Goal: Task Accomplishment & Management: Use online tool/utility

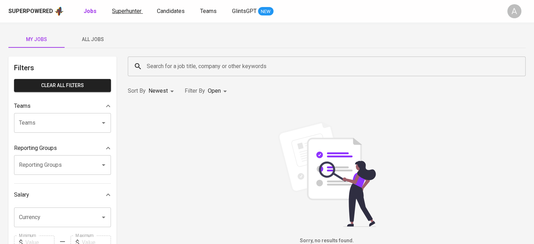
click at [117, 11] on span "Superhunter" at bounding box center [126, 11] width 29 height 7
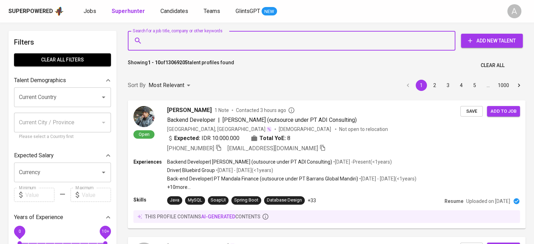
click at [261, 37] on input "Search for a job title, company or other keywords" at bounding box center [293, 40] width 297 height 13
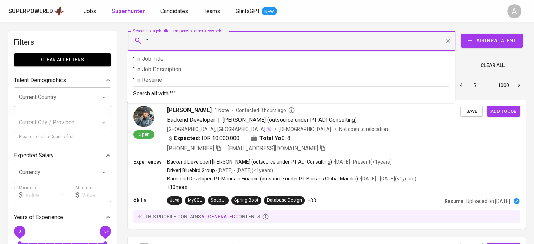
paste input "thasyamanan@gmail.com"
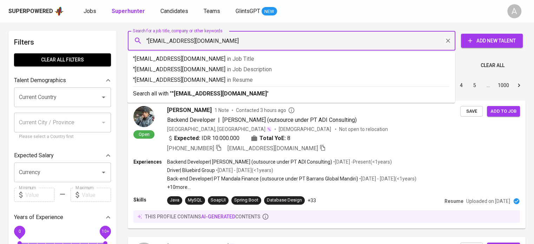
type input ""thasyamanan@gmail.com""
click at [258, 90] on p "Search all with " "thasyamanan@gmail.com" "" at bounding box center [291, 94] width 316 height 8
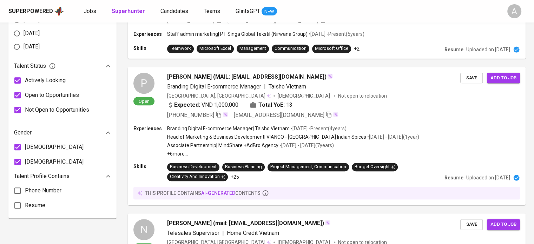
scroll to position [53, 0]
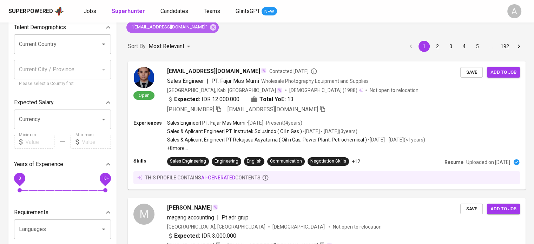
drag, startPoint x: 195, startPoint y: 30, endPoint x: 241, endPoint y: 3, distance: 52.8
click at [209, 30] on icon at bounding box center [213, 28] width 8 height 8
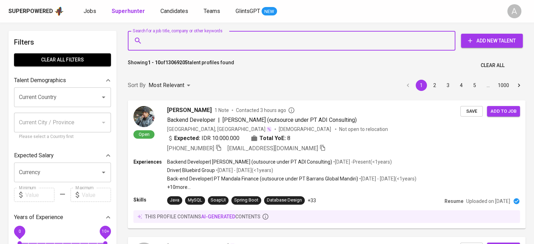
click at [302, 47] on input "Search for a job title, company or other keywords" at bounding box center [293, 40] width 297 height 13
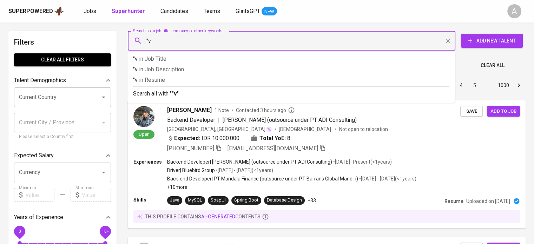
type input """
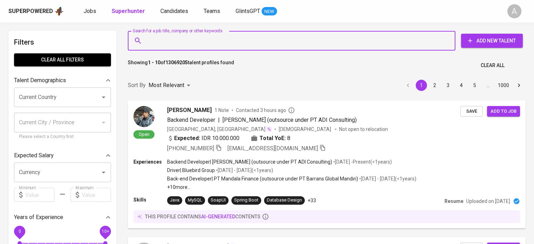
paste input "thasyamanan@gmail.com"
type input "thasyamanan@gmail.com"
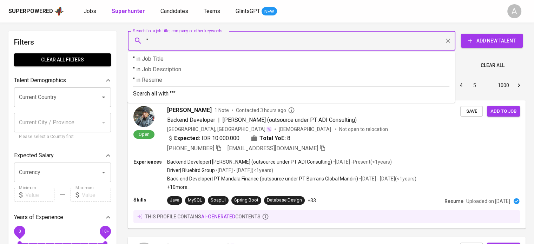
paste input "thasyamanan@gmail.com"
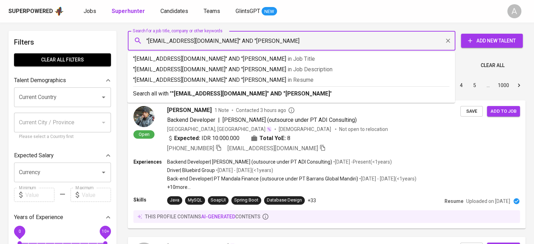
type input ""thasyamanan@gmail.com" AND "Thasya Manan""
click at [296, 96] on p "Search all with " "thasyamanan@gmail.com" AND "Thasya Manan" "" at bounding box center [291, 94] width 316 height 8
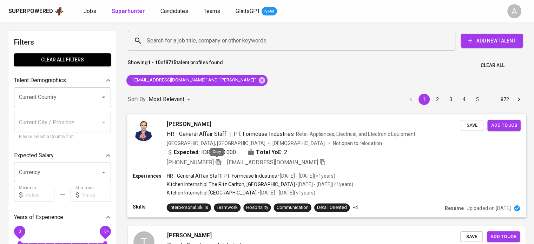
click at [216, 162] on icon "button" at bounding box center [218, 162] width 5 height 6
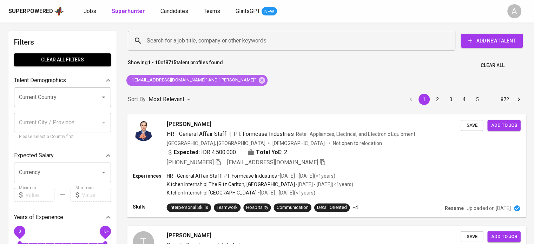
drag, startPoint x: 238, startPoint y: 81, endPoint x: 310, endPoint y: 243, distance: 176.7
click at [259, 81] on icon at bounding box center [262, 80] width 6 height 6
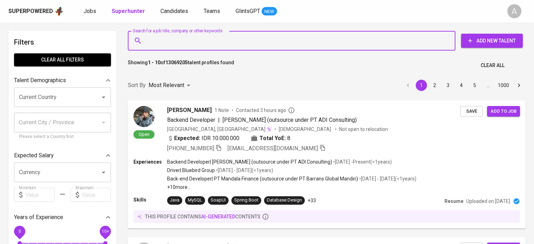
click at [180, 36] on input "Search for a job title, company or other keywords" at bounding box center [293, 40] width 297 height 13
type input ":"
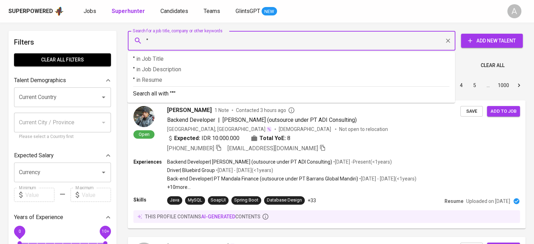
paste input "work.larastika@gmail.com"
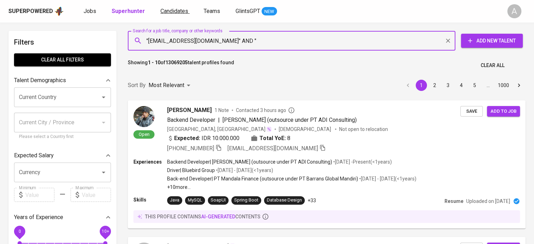
paste input "Larastika"
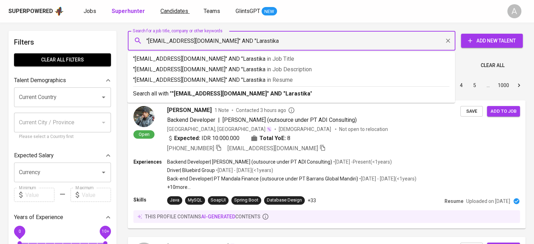
type input ""work.larastika@gmail.com" AND "Larastika""
click at [381, 88] on div "Search all with " "work.larastika@gmail.com" AND "Larastika" "" at bounding box center [291, 92] width 316 height 12
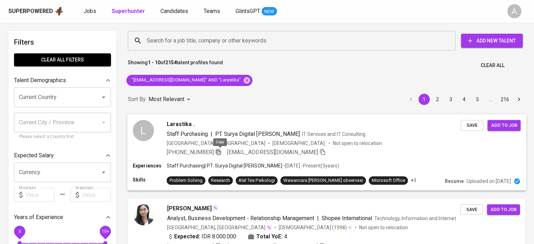
click at [219, 153] on icon "button" at bounding box center [218, 152] width 5 height 6
click at [219, 153] on icon "button" at bounding box center [218, 152] width 6 height 6
click at [245, 37] on input "Search for a job title, company or other keywords" at bounding box center [293, 40] width 297 height 13
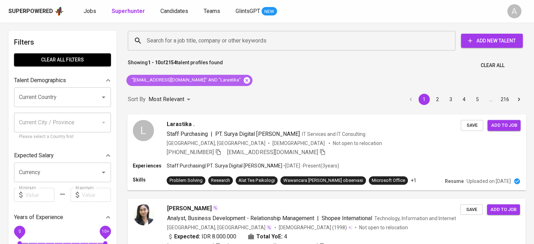
click at [243, 80] on icon at bounding box center [247, 81] width 8 height 8
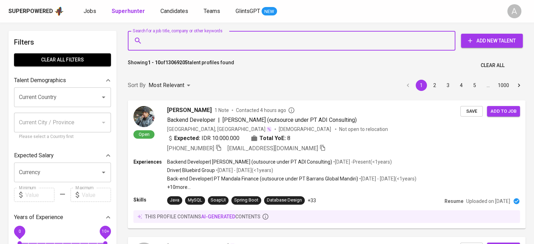
click at [203, 39] on input "Search for a job title, company or other keywords" at bounding box center [293, 40] width 297 height 13
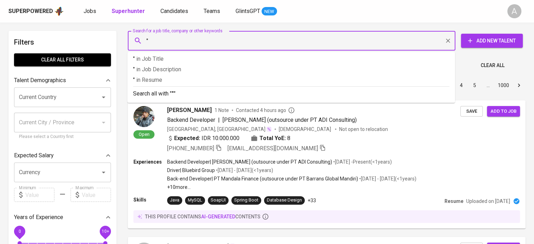
paste input "stellahermine12@gmail.com"
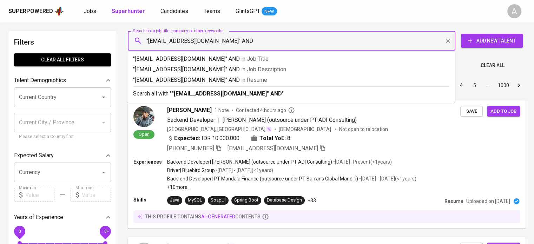
type input ""stellahermine12@gmail.com" AND"
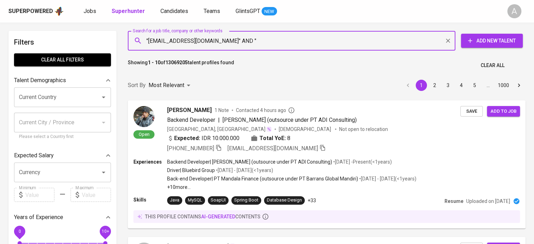
paste input "Stella Hermine Lufgard"
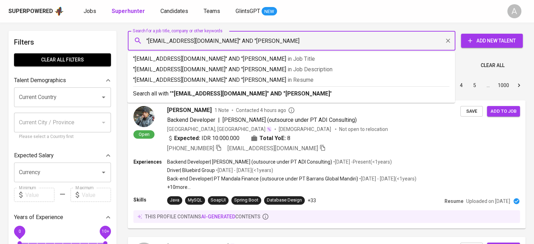
type input ""stellahermine12@gmail.com" AND "Stella Hermine Lufgard""
click at [365, 97] on p "Search all with " "stellahermine12@gmail.com" AND "Stella Hermine Lufgard" "" at bounding box center [291, 94] width 316 height 8
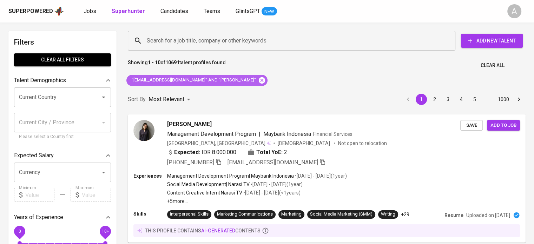
click at [261, 81] on icon at bounding box center [262, 80] width 6 height 6
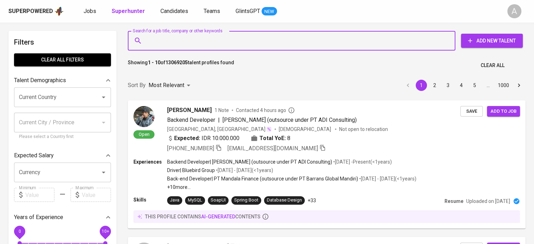
click at [241, 39] on input "Search for a job title, company or other keywords" at bounding box center [293, 40] width 297 height 13
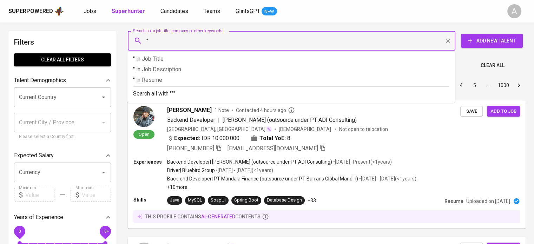
paste input "sukowatitanti@gmail.com"
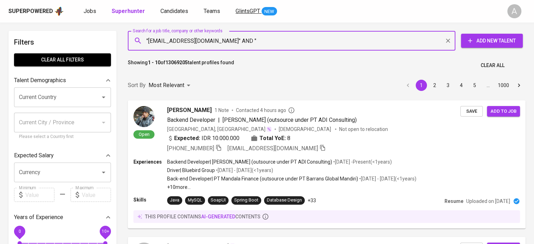
paste input "Tanti Sukowati"
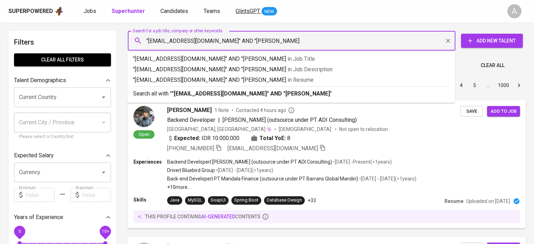
type input ""sukowatitanti@gmail.com" AND "Tanti Sukowati""
click at [388, 96] on p "Search all with " "sukowatitanti@gmail.com" AND "Tanti Sukowati" "" at bounding box center [291, 94] width 316 height 8
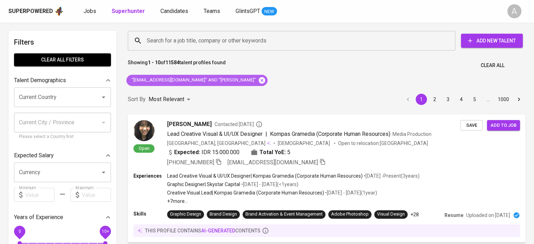
click at [259, 80] on icon at bounding box center [262, 80] width 6 height 6
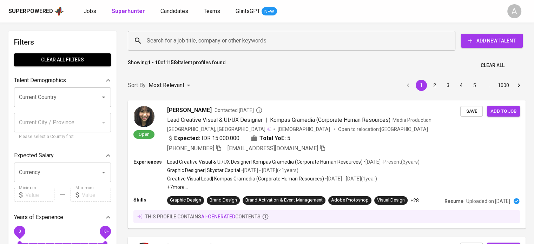
click at [239, 41] on input "Search for a job title, company or other keywords" at bounding box center [293, 40] width 297 height 13
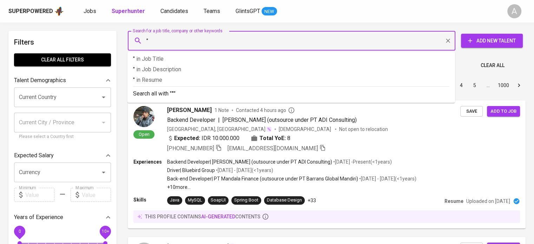
paste input "lucia.priastuti@gmail.com"
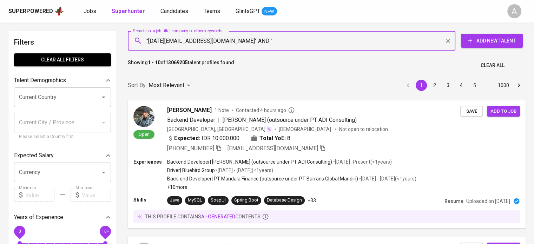
paste input "Lucia Priastuti"
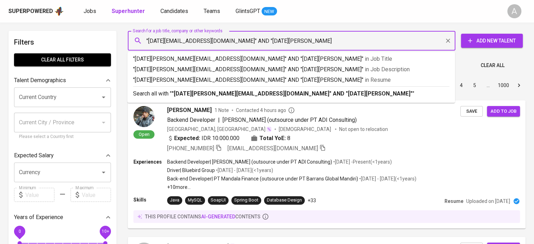
type input ""lucia.priastuti@gmail.com" AND "Lucia Priastuti""
click at [382, 94] on p "Search all with " "lucia.priastuti@gmail.com" AND "Lucia Priastuti" "" at bounding box center [291, 94] width 316 height 8
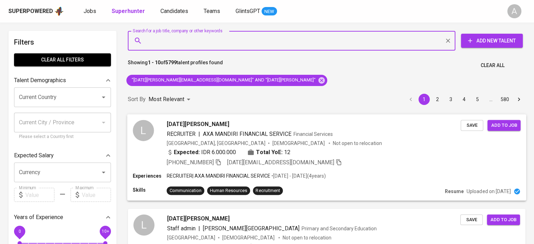
click at [216, 161] on icon "button" at bounding box center [218, 162] width 6 height 6
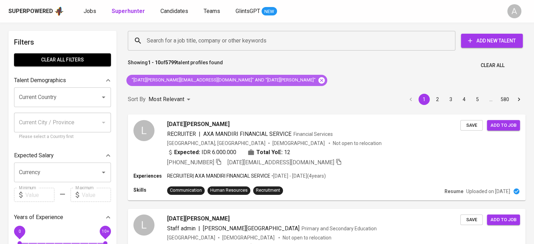
click at [318, 82] on icon at bounding box center [322, 81] width 8 height 8
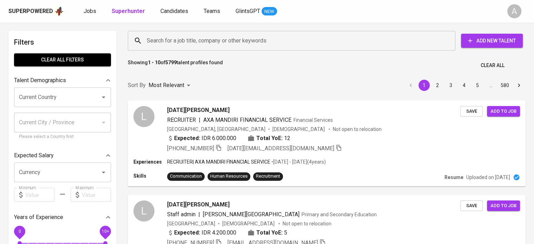
click at [243, 38] on input "Search for a job title, company or other keywords" at bounding box center [293, 40] width 297 height 13
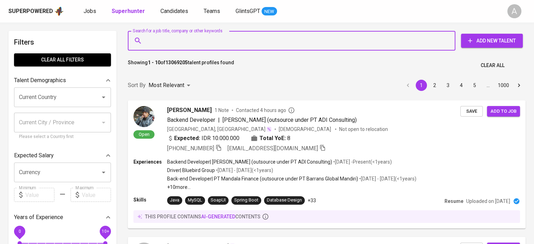
paste input "Dinda Permata Sari"
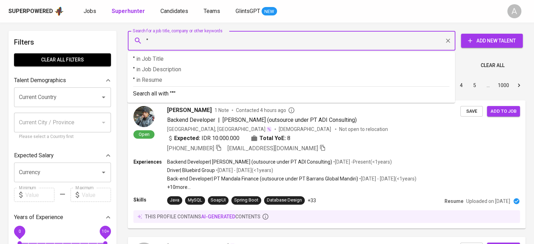
paste input "Dinda Permata Sari"
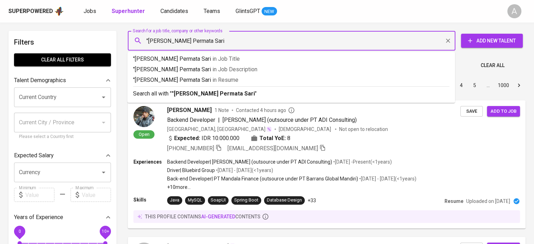
type input ""Dinda Permata Sari""
click at [232, 92] on p "Search all with " "Dinda Permata Sari" "" at bounding box center [291, 94] width 316 height 8
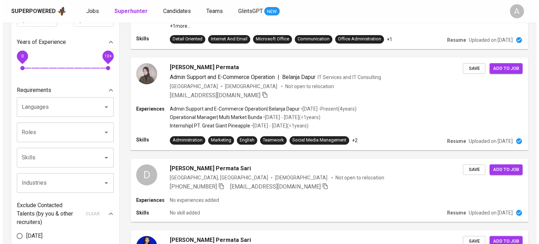
scroll to position [176, 0]
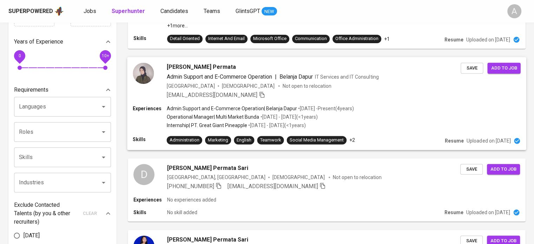
click at [270, 91] on div "dindapermata27@gmail.com" at bounding box center [314, 95] width 294 height 8
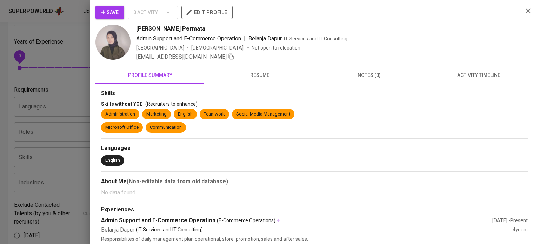
click at [253, 71] on span "resume" at bounding box center [259, 75] width 101 height 9
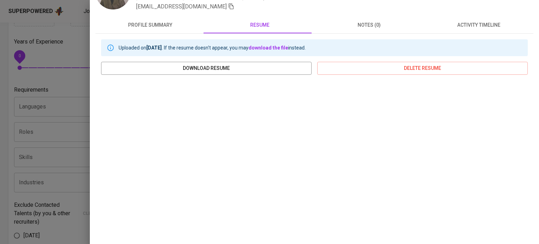
scroll to position [108, 0]
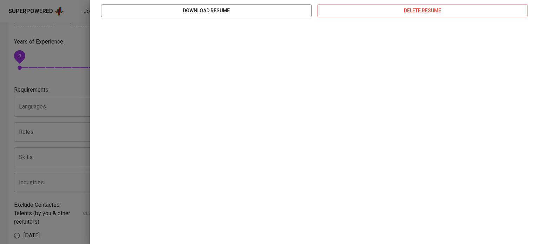
click at [63, 73] on div at bounding box center [269, 122] width 539 height 244
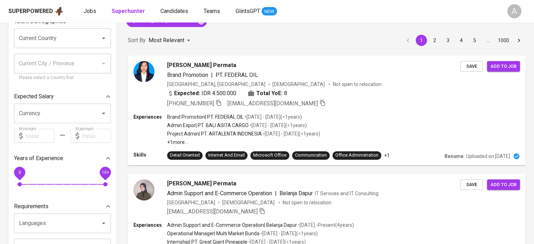
scroll to position [0, 0]
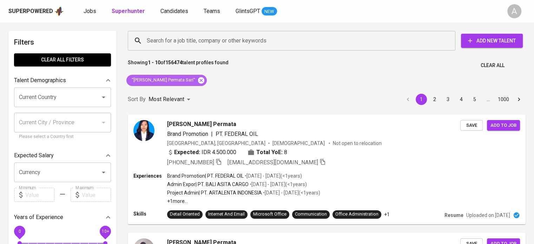
click at [198, 80] on icon at bounding box center [201, 80] width 6 height 6
click at [202, 37] on input "Search for a job title, company or other keywords" at bounding box center [293, 40] width 297 height 13
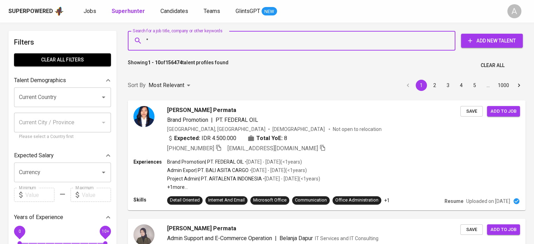
paste input "anggreni.oei@gmail.com"
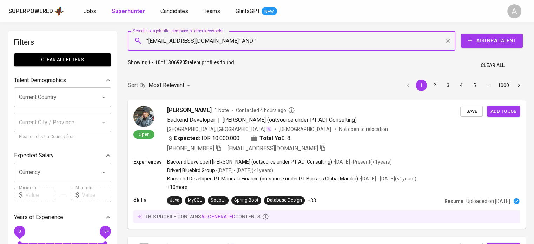
paste input "Anggreni SE MM"
type input ""[EMAIL_ADDRESS][DOMAIN_NAME]" AND "Anggreni""
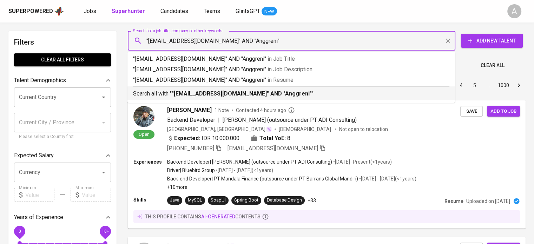
click at [258, 92] on b ""[EMAIL_ADDRESS][DOMAIN_NAME]" AND "Anggreni"" at bounding box center [242, 93] width 140 height 7
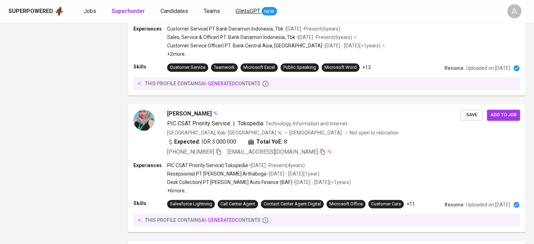
scroll to position [393, 0]
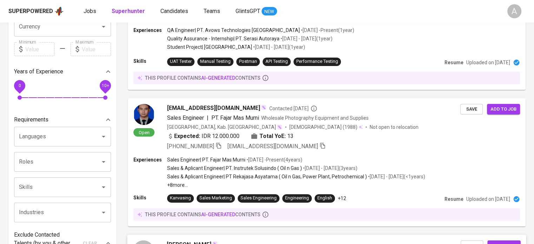
scroll to position [44, 0]
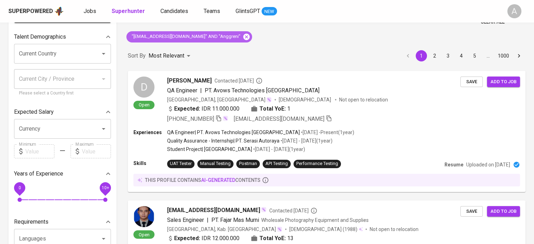
click at [243, 36] on icon at bounding box center [247, 37] width 8 height 8
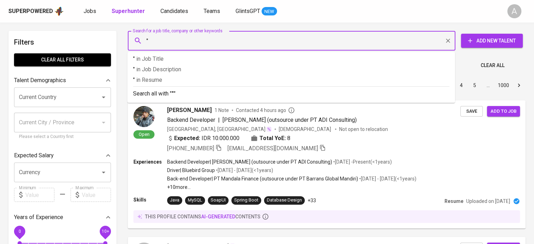
paste input "[PERSON_NAME]"
type input ""[PERSON_NAME]""
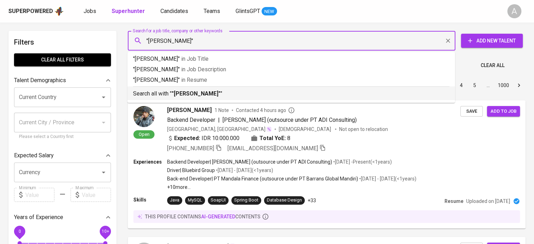
click at [218, 91] on b ""[PERSON_NAME]"" at bounding box center [196, 93] width 49 height 7
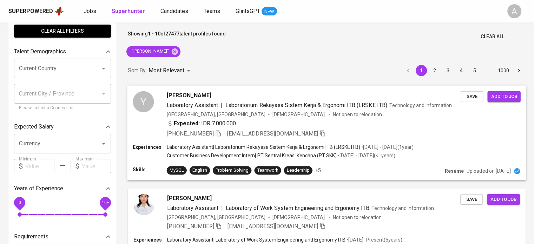
scroll to position [97, 0]
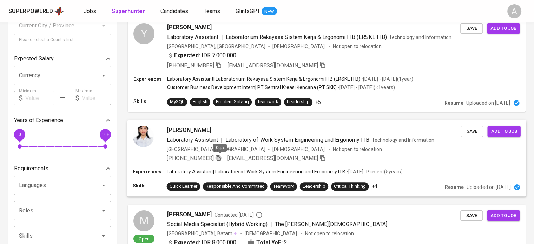
click at [220, 158] on icon "button" at bounding box center [218, 158] width 6 height 6
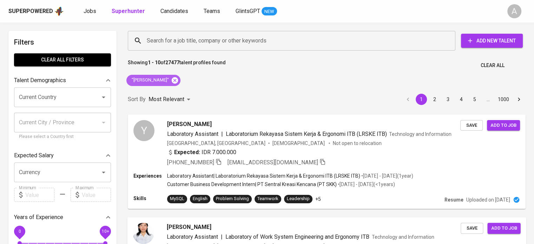
click at [178, 79] on icon at bounding box center [175, 80] width 6 height 6
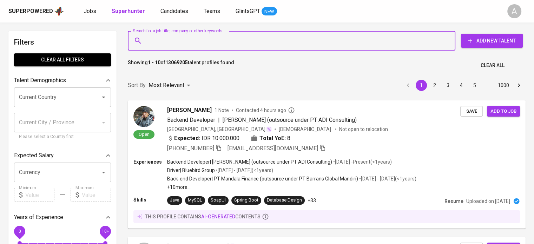
click at [205, 39] on input "Search for a job title, company or other keywords" at bounding box center [293, 40] width 297 height 13
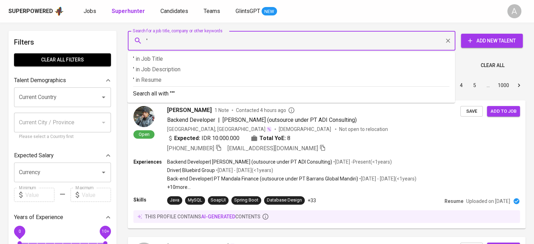
paste input "Zalfa Novchi Prafitria Handayani"
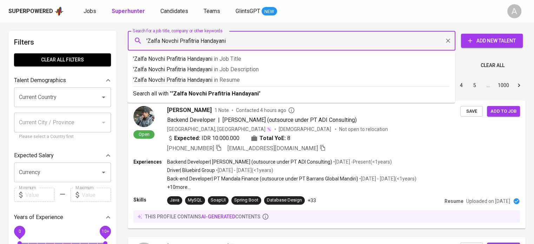
type input "'Zalfa Novchi Prafitria Handayani""
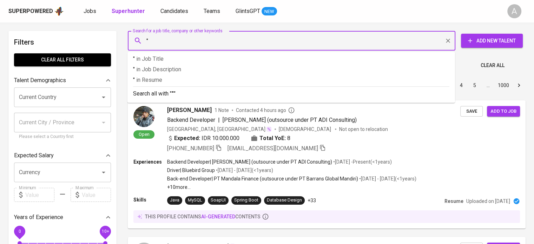
paste input "Zalfa Novchi Prafitria Handayani"
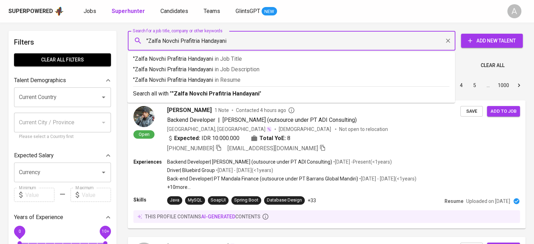
type input ""Zalfa Novchi Prafitria Handayani""
click at [219, 91] on b ""Zalfa Novchi Prafitria Handayani"" at bounding box center [217, 93] width 90 height 7
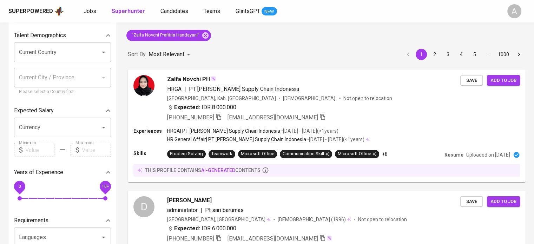
scroll to position [46, 0]
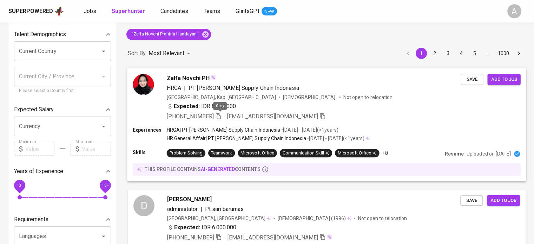
click at [221, 114] on icon "button" at bounding box center [218, 116] width 6 height 6
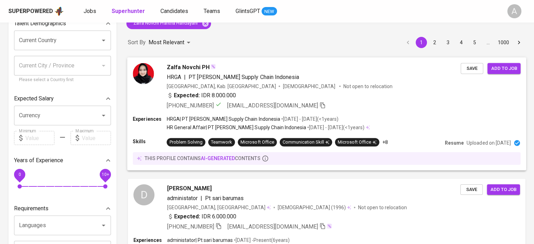
scroll to position [54, 0]
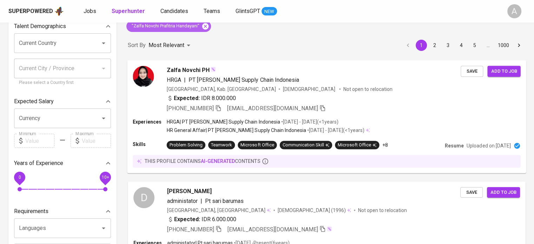
click at [206, 25] on icon at bounding box center [205, 26] width 6 height 6
click at [241, 56] on div "Zalfa Novchi PH HRGA | PT [PERSON_NAME] Supply Chain [GEOGRAPHIC_DATA] [GEOGRAP…" at bounding box center [327, 116] width 406 height 121
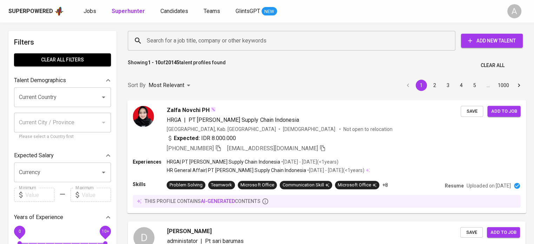
click at [233, 42] on input "Search for a job title, company or other keywords" at bounding box center [293, 40] width 297 height 13
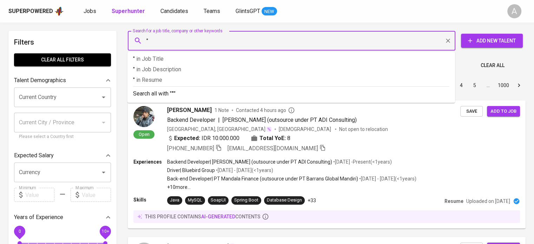
paste input "PT Hanes Supply Chain Indonesia"
type input ""PT Hanes Supply Chain Indonesia"
paste input "tikathaliafeb@gmail.com"
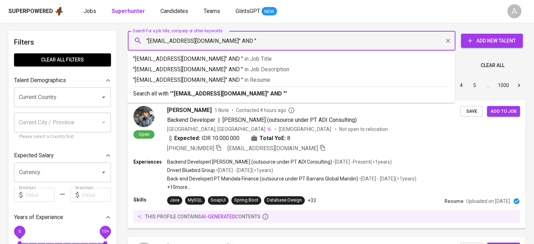
type input ""[EMAIL_ADDRESS][DOMAIN_NAME]" AND ""
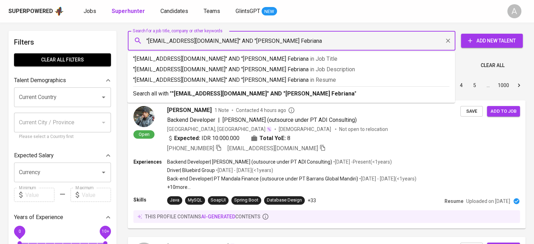
type input ""[EMAIL_ADDRESS][DOMAIN_NAME]" AND "[PERSON_NAME] Febriana""
click at [351, 93] on p "Search all with " "[EMAIL_ADDRESS][DOMAIN_NAME]" AND "[PERSON_NAME] Febriana" "" at bounding box center [291, 94] width 316 height 8
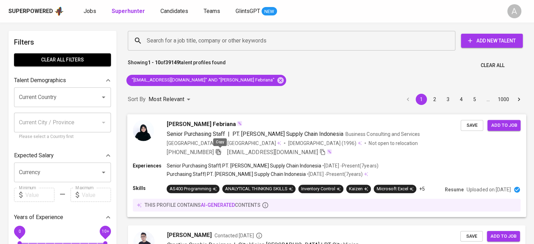
click at [218, 149] on icon "button" at bounding box center [218, 152] width 5 height 6
